Goal: Find specific page/section: Find specific page/section

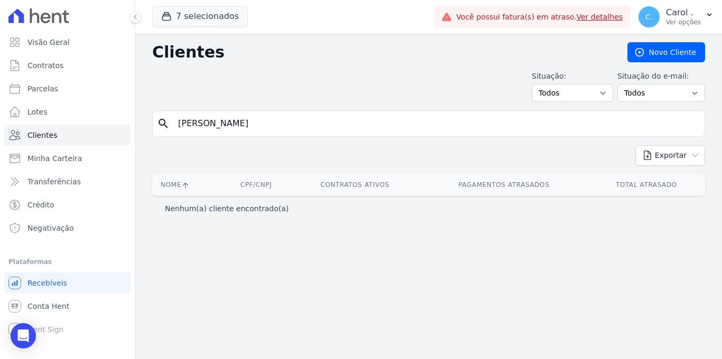
click at [228, 127] on input "[PERSON_NAME]" at bounding box center [436, 123] width 528 height 21
drag, startPoint x: 0, startPoint y: 0, endPoint x: 162, endPoint y: 123, distance: 202.8
click at [162, 123] on div "search [PERSON_NAME]" at bounding box center [428, 123] width 553 height 26
type input "[PERSON_NAME]"
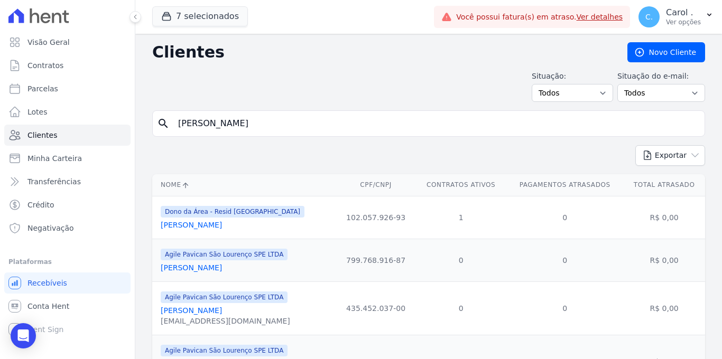
click at [239, 123] on input "[PERSON_NAME]" at bounding box center [436, 123] width 528 height 21
type input "[PERSON_NAME]"
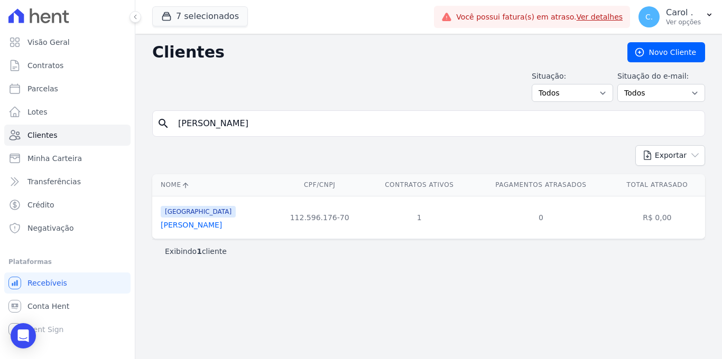
click at [222, 224] on link "[PERSON_NAME]" at bounding box center [191, 225] width 61 height 8
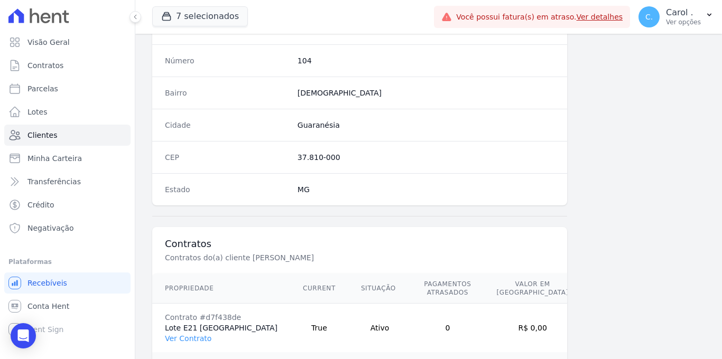
scroll to position [686, 0]
